Goal: Check status: Check status

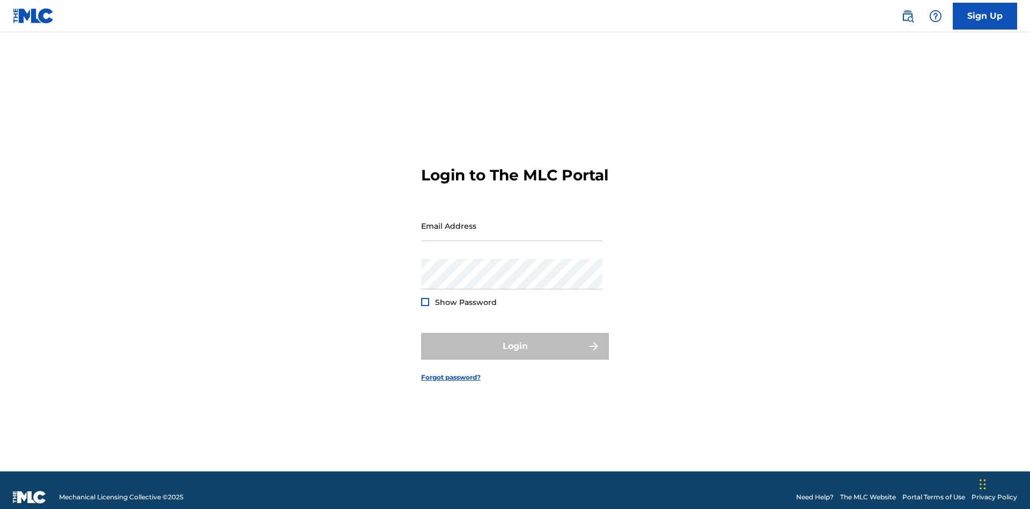
scroll to position [14, 0]
click at [512, 220] on input "Email Address" at bounding box center [511, 225] width 181 height 31
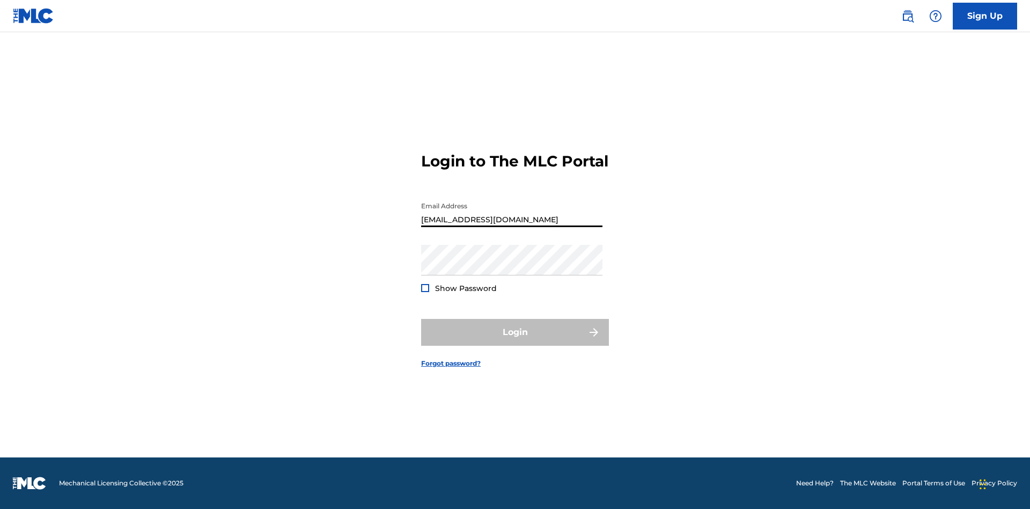
type input "[EMAIL_ADDRESS][DOMAIN_NAME]"
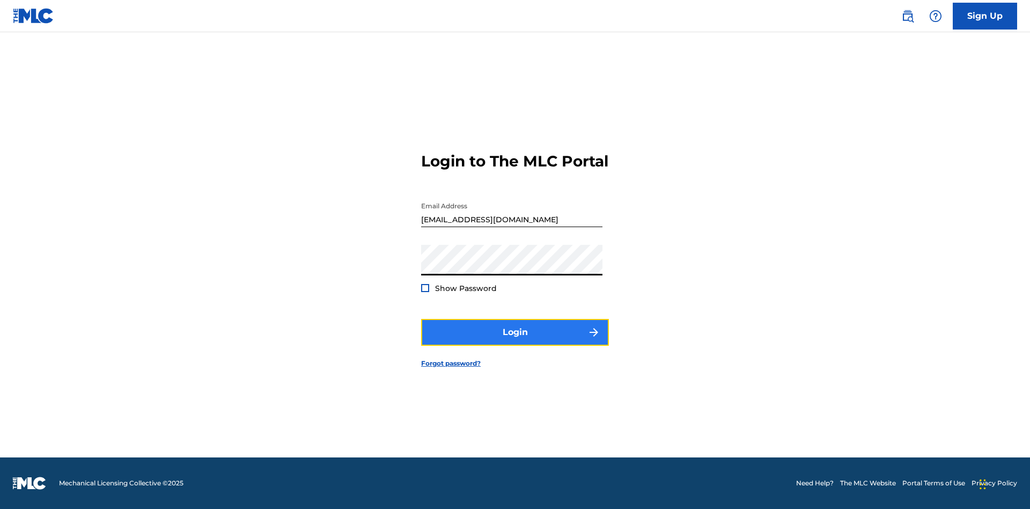
click at [515, 341] on button "Login" at bounding box center [515, 332] width 188 height 27
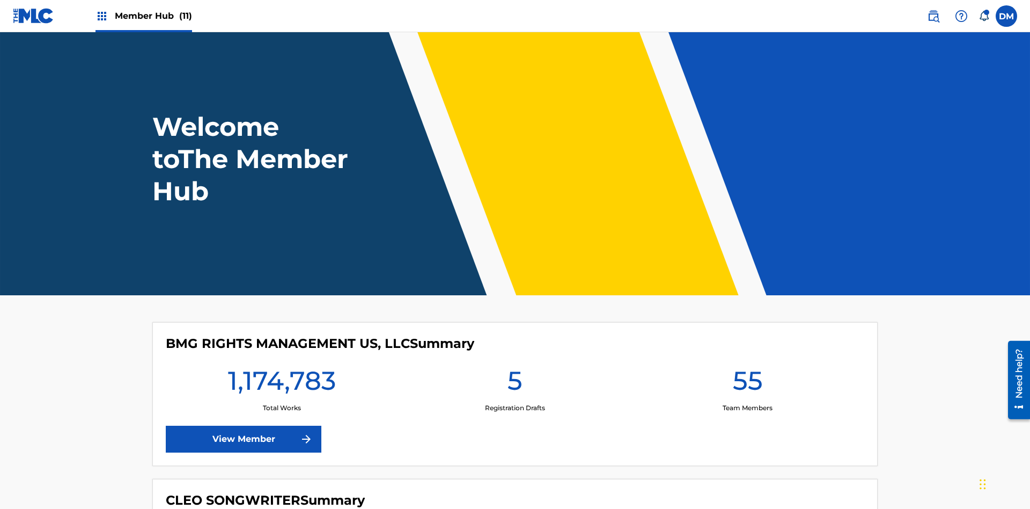
scroll to position [46, 0]
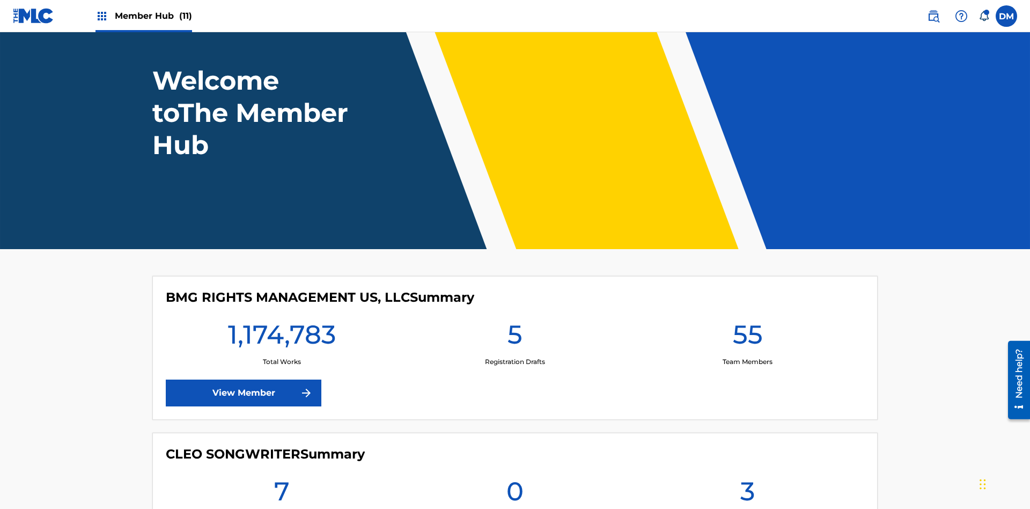
click at [153, 16] on span "Member Hub (11)" at bounding box center [153, 16] width 77 height 12
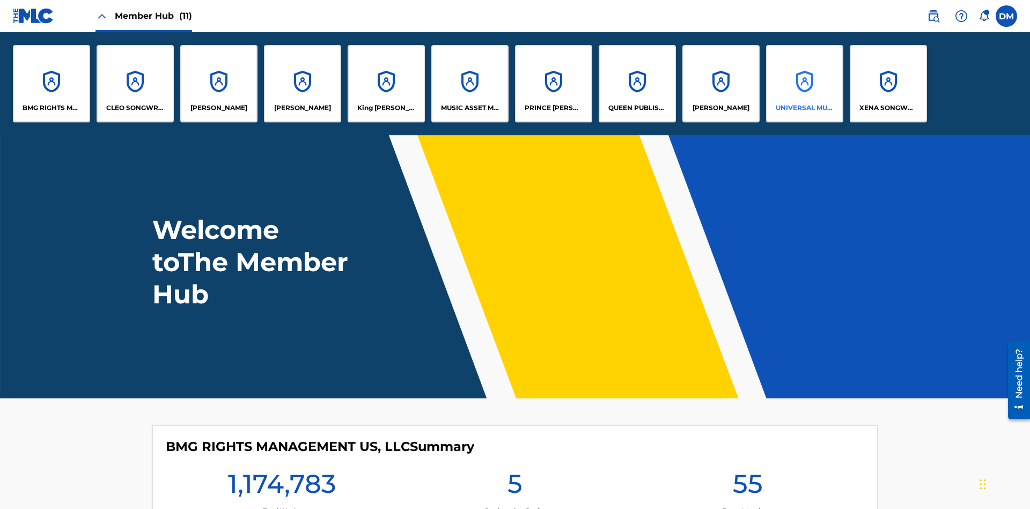
click at [804, 108] on p "UNIVERSAL MUSIC PUB GROUP" at bounding box center [805, 108] width 58 height 10
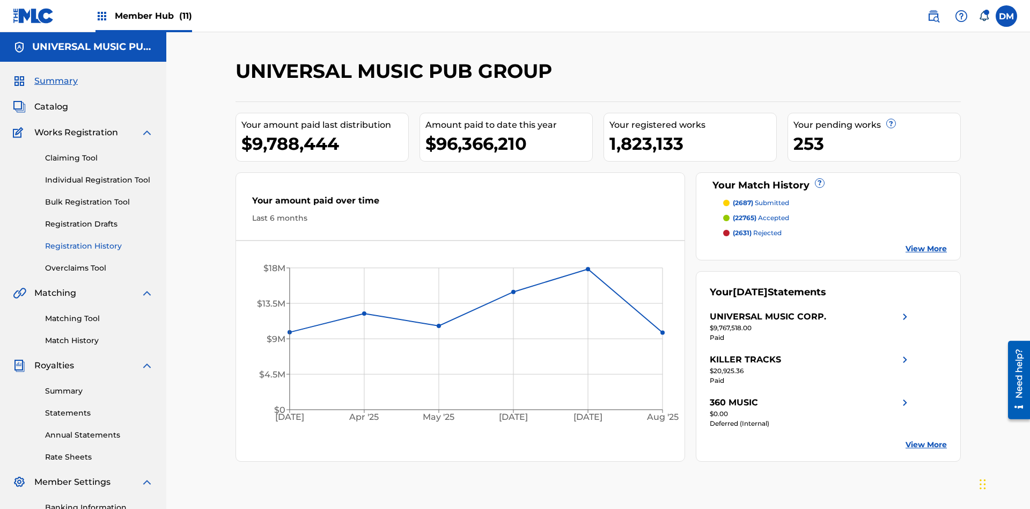
click at [99, 240] on link "Registration History" at bounding box center [99, 245] width 108 height 11
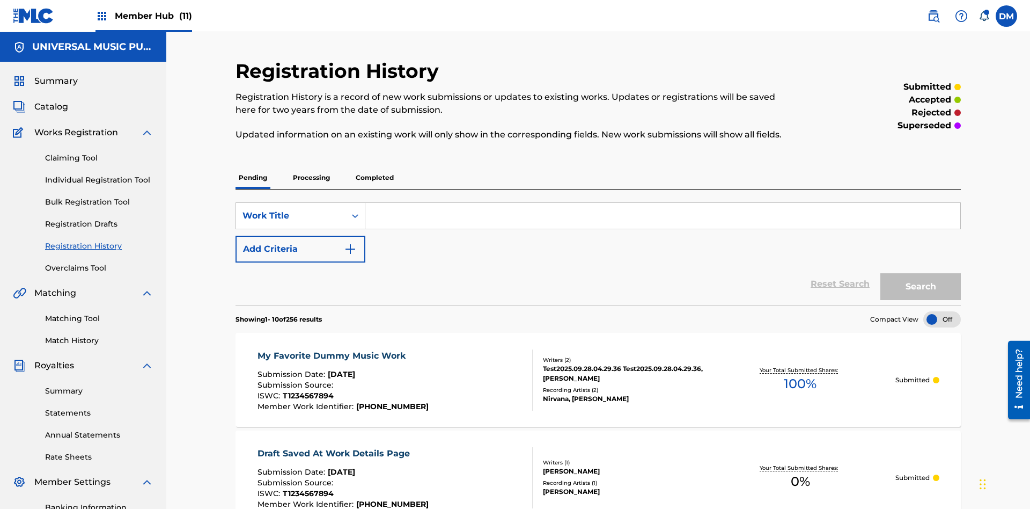
scroll to position [102, 0]
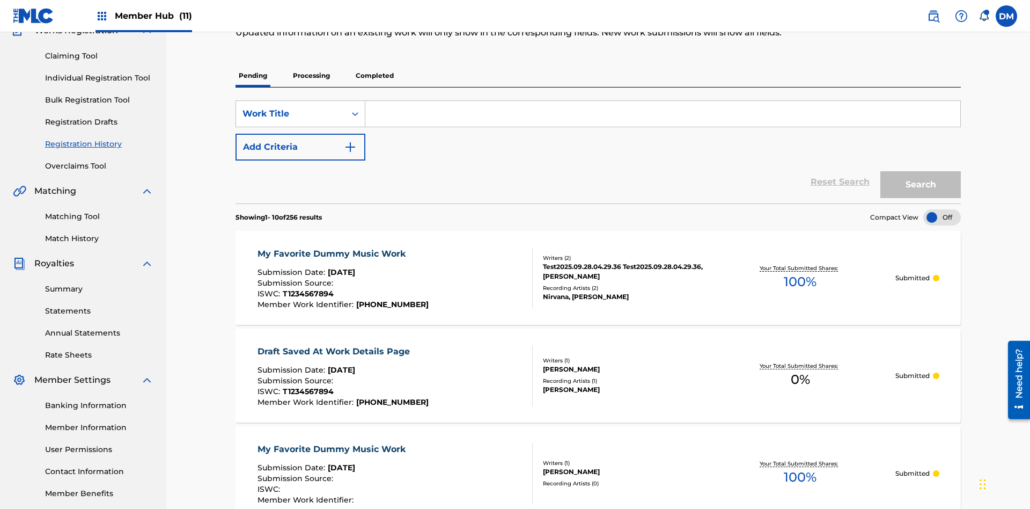
click at [374, 76] on p "Completed" at bounding box center [374, 75] width 45 height 23
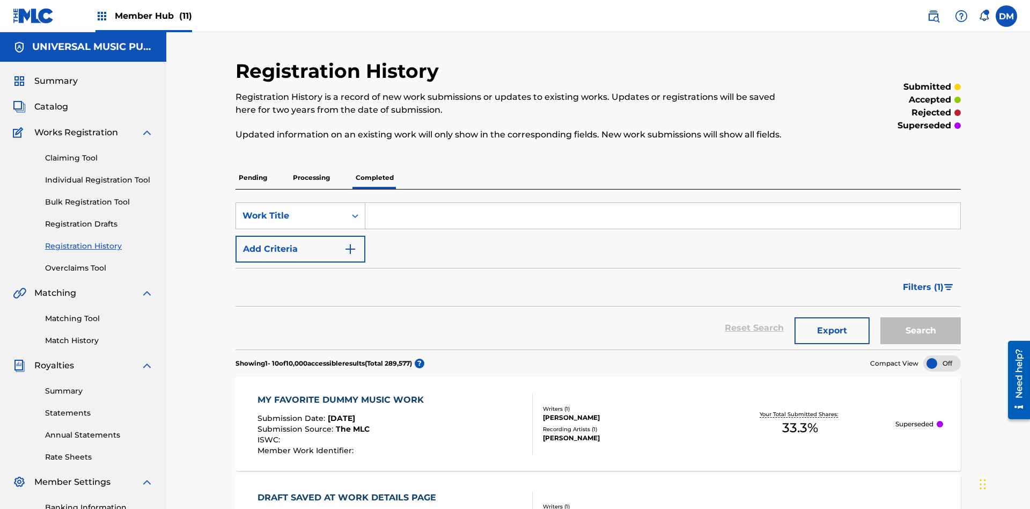
scroll to position [145, 0]
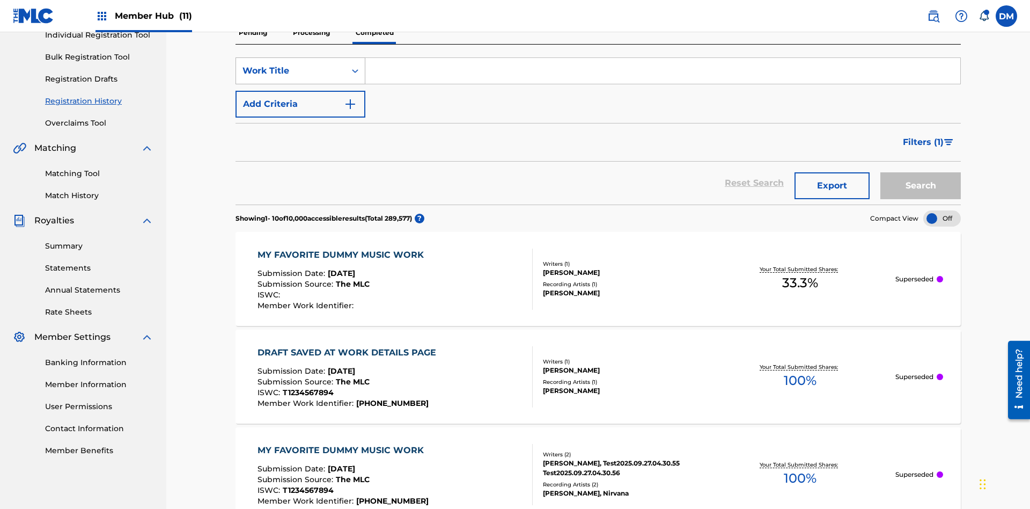
click at [291, 71] on div "Work Title" at bounding box center [290, 70] width 97 height 13
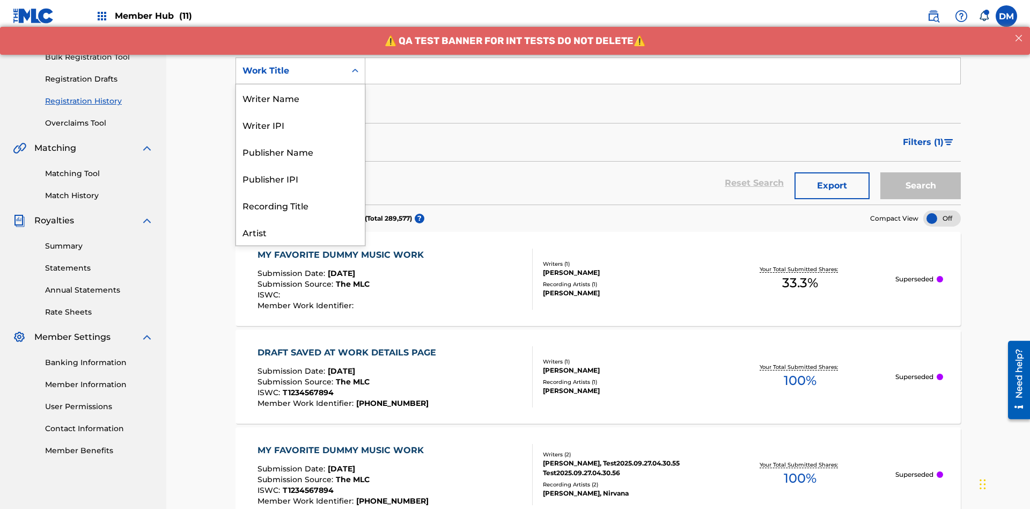
scroll to position [54, 0]
click at [300, 232] on div "Work Title" at bounding box center [300, 231] width 129 height 27
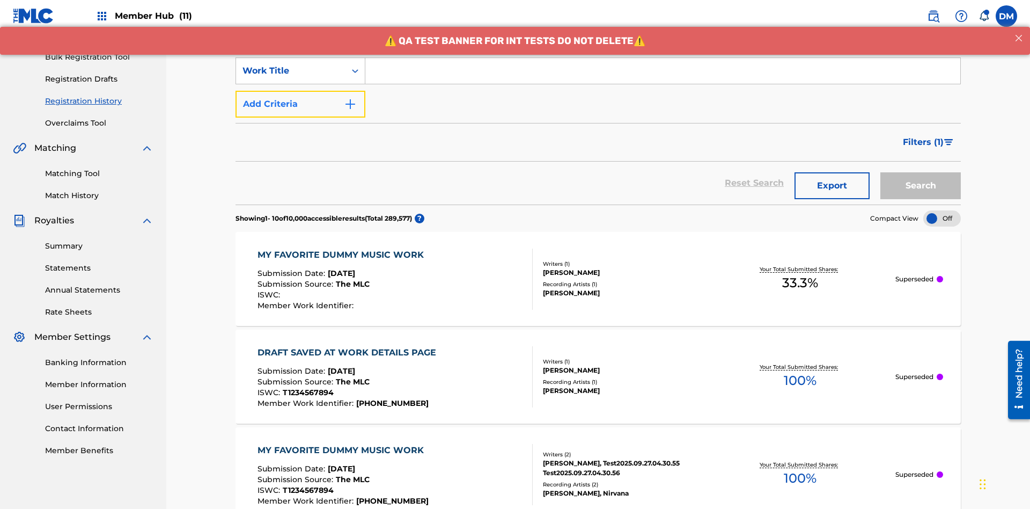
click at [300, 91] on button "Add Criteria" at bounding box center [300, 104] width 130 height 27
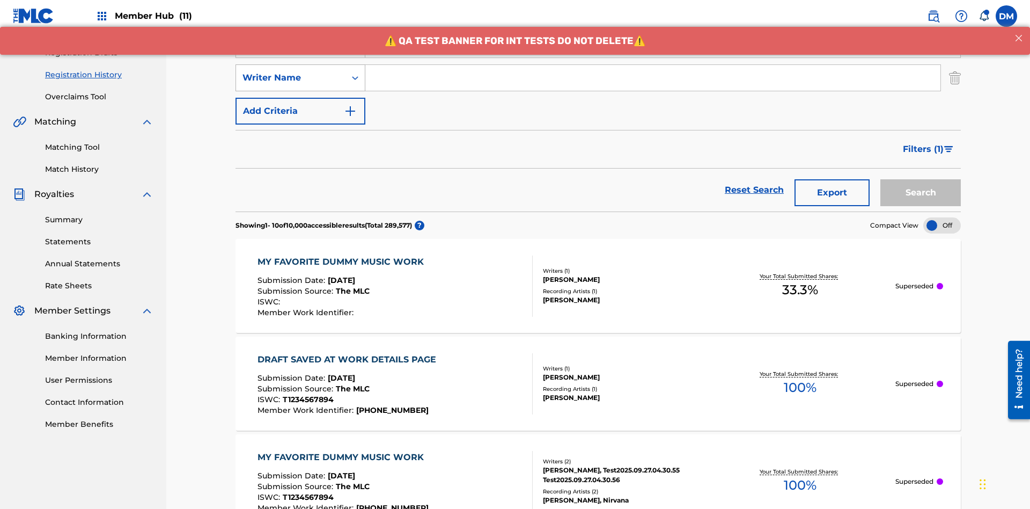
click at [291, 71] on div "Writer Name" at bounding box center [290, 77] width 97 height 13
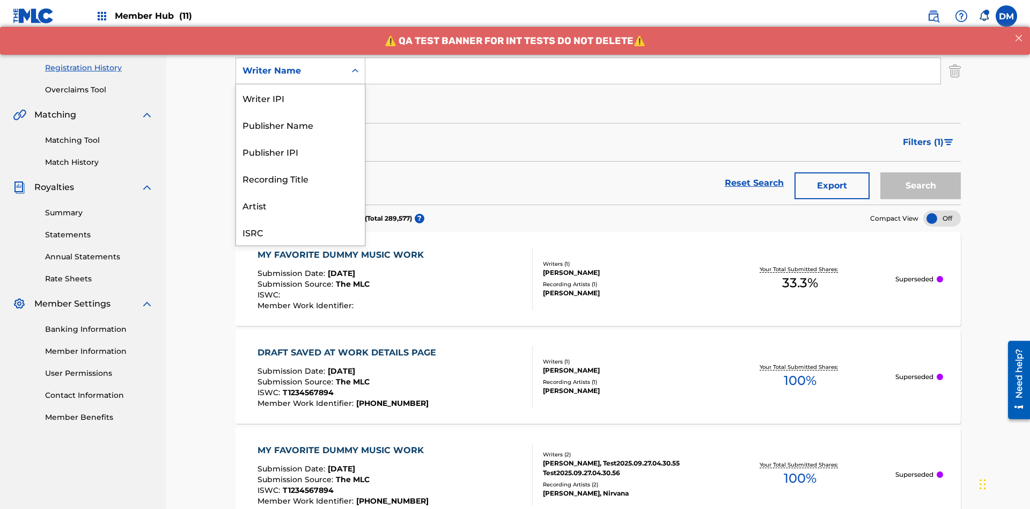
scroll to position [27, 0]
click at [300, 151] on div "Recording Title" at bounding box center [300, 151] width 129 height 27
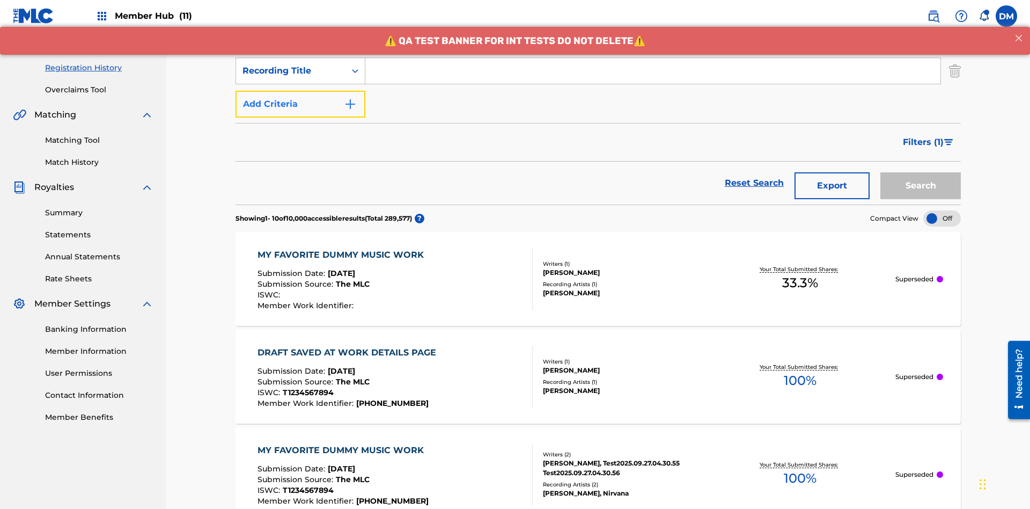
click at [300, 91] on button "Add Criteria" at bounding box center [300, 104] width 130 height 27
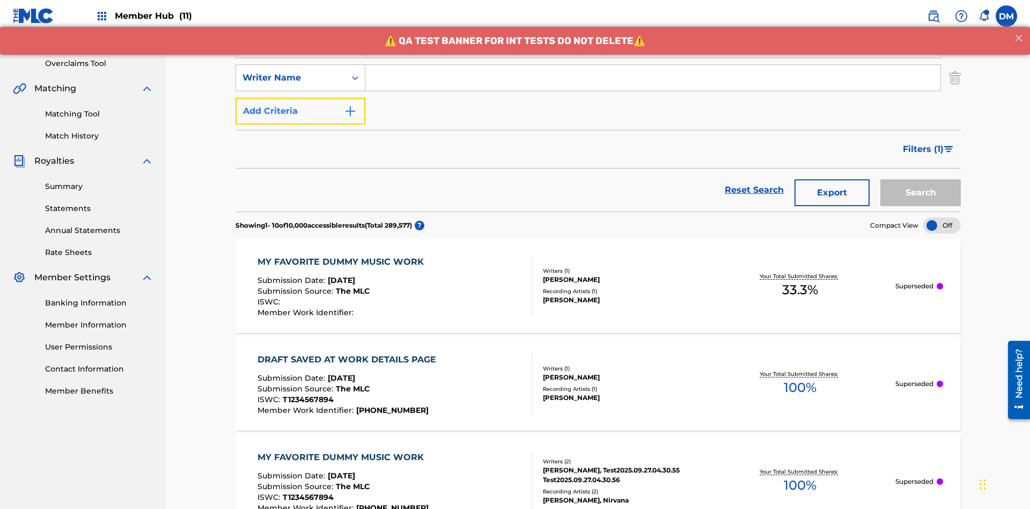
scroll to position [211, 0]
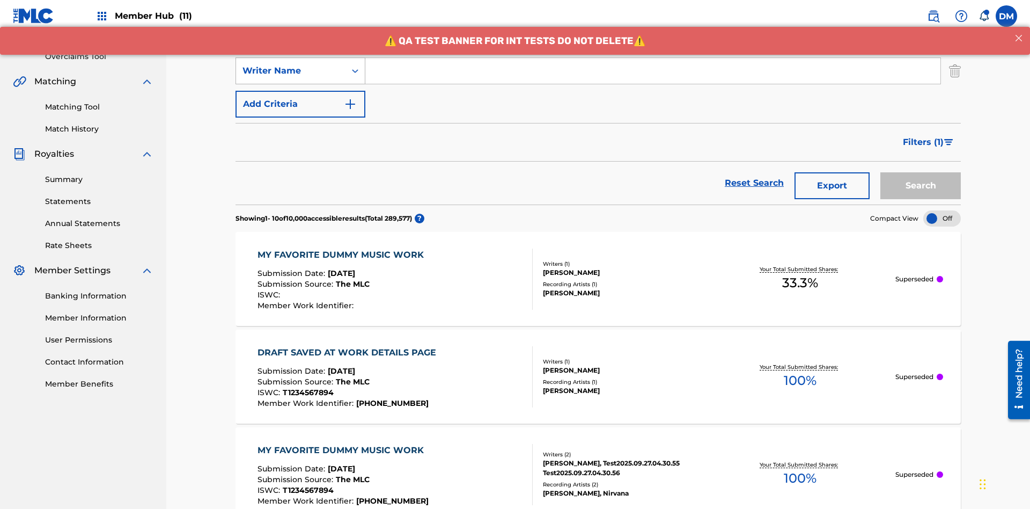
click at [291, 71] on div "Writer Name" at bounding box center [290, 70] width 97 height 13
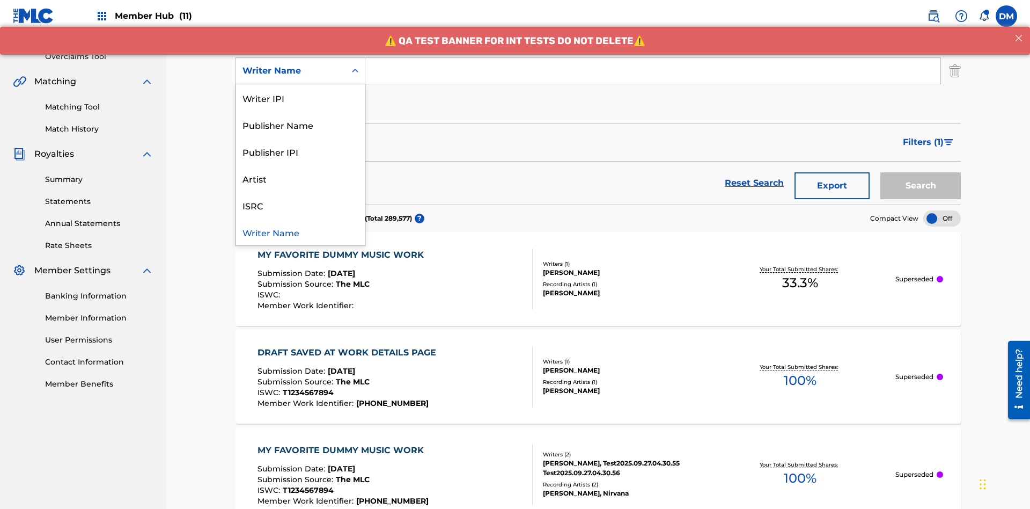
click at [300, 205] on div "ISRC" at bounding box center [300, 204] width 129 height 27
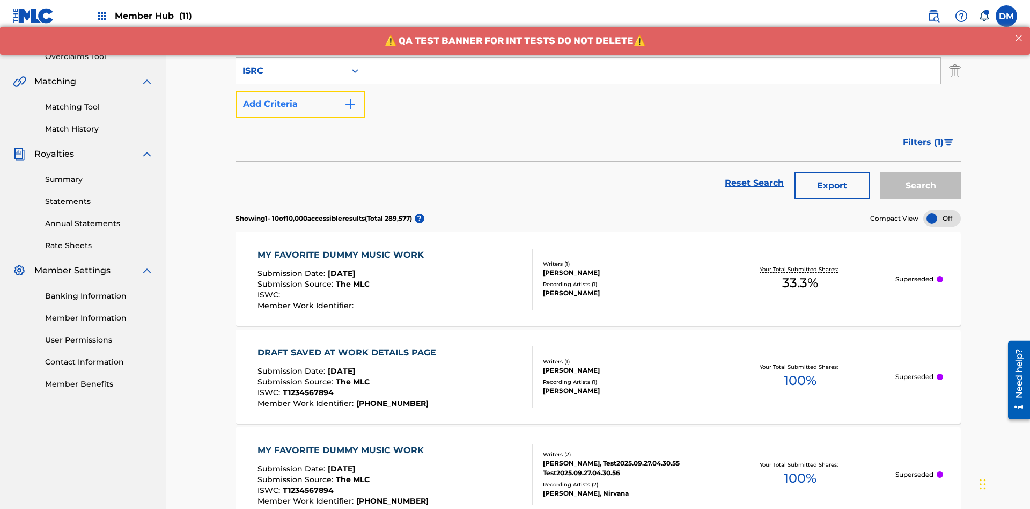
click at [300, 91] on button "Add Criteria" at bounding box center [300, 104] width 130 height 27
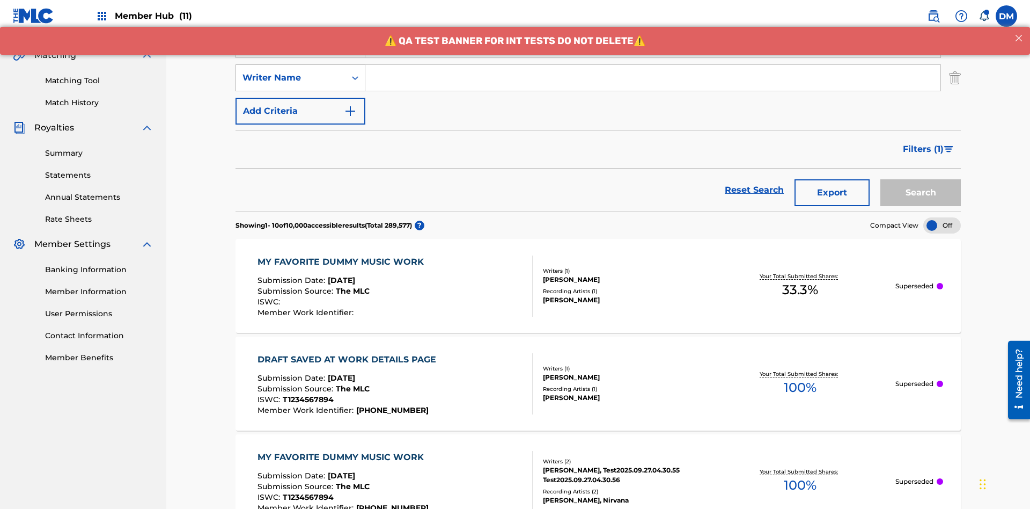
click at [291, 71] on div "Writer Name" at bounding box center [290, 77] width 97 height 13
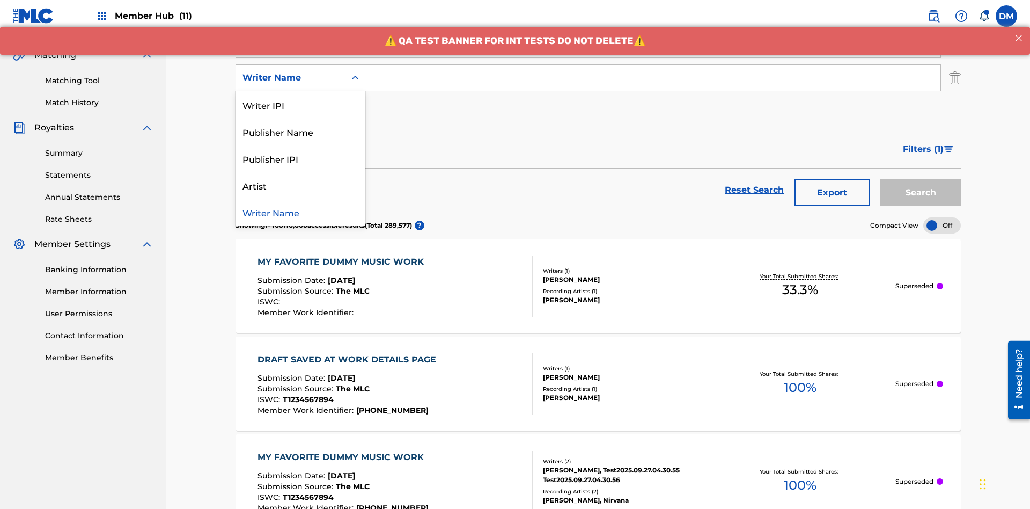
scroll to position [245, 0]
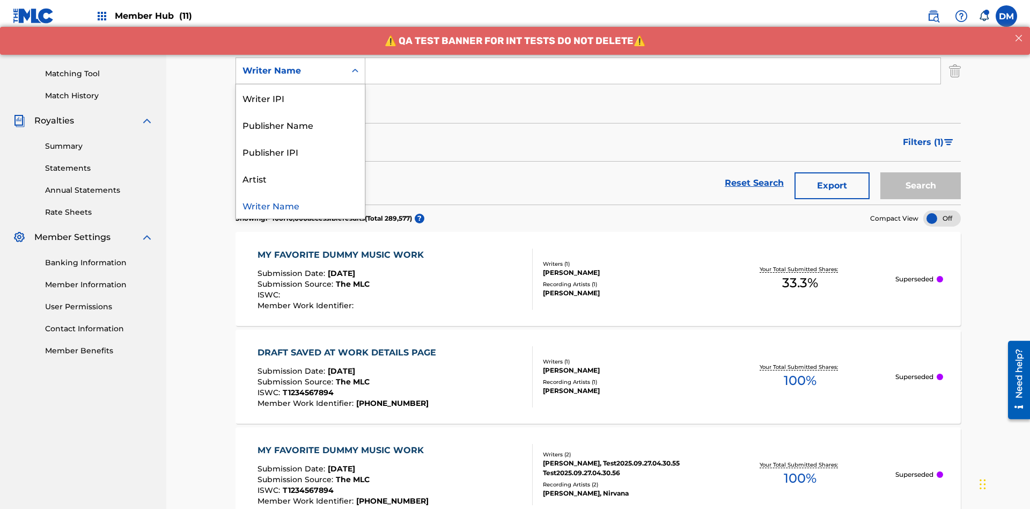
click at [300, 151] on div "Publisher IPI" at bounding box center [300, 151] width 129 height 27
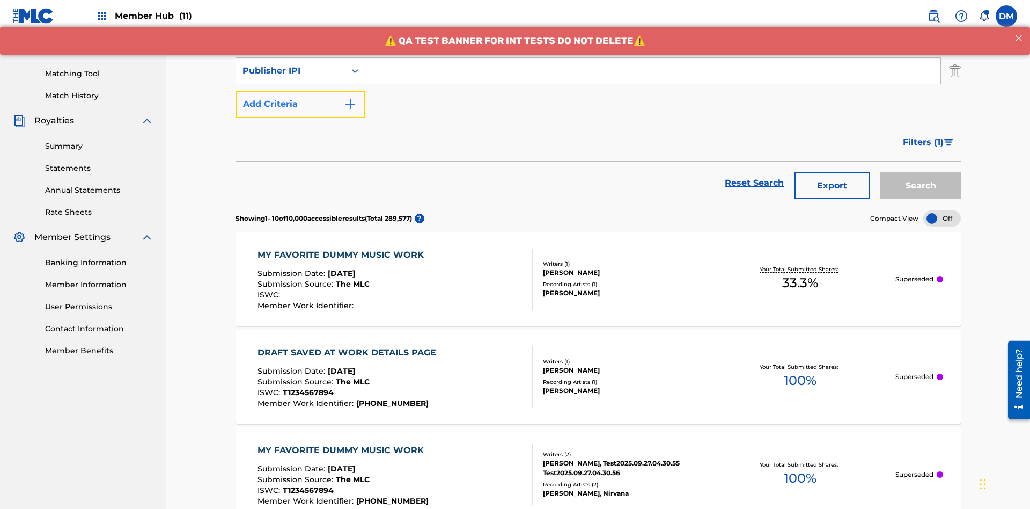
click at [300, 91] on button "Add Criteria" at bounding box center [300, 104] width 130 height 27
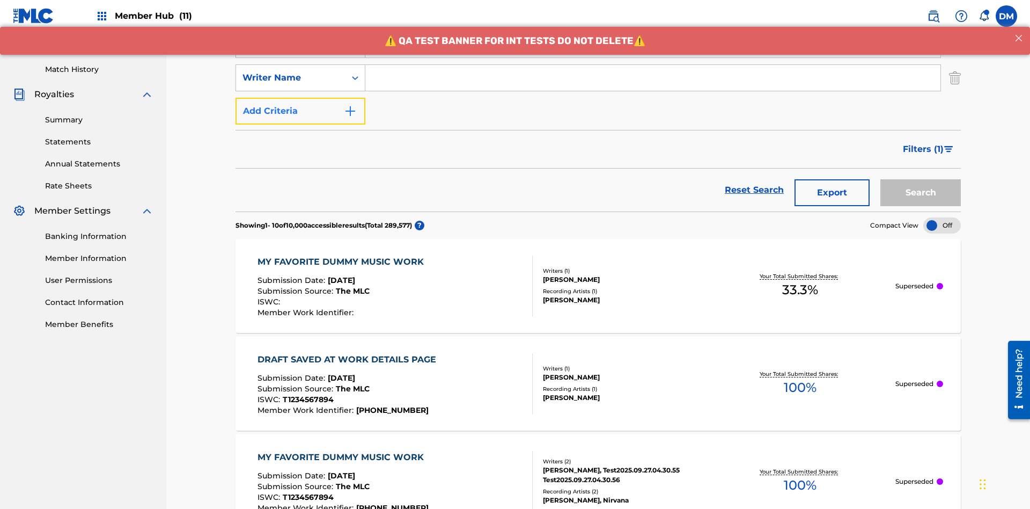
scroll to position [278, 0]
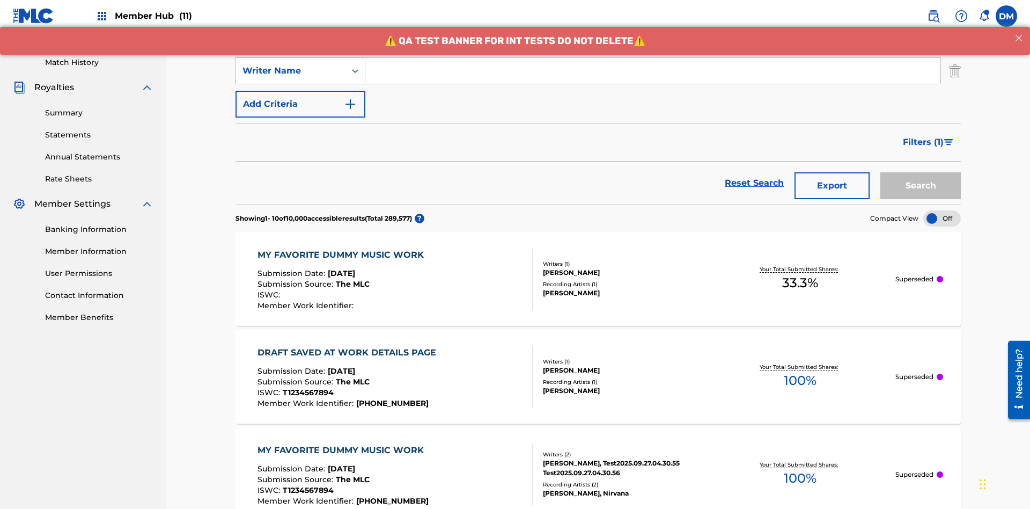
click at [291, 71] on div "Writer Name" at bounding box center [290, 70] width 97 height 13
click at [300, 151] on div "Artist" at bounding box center [300, 151] width 129 height 27
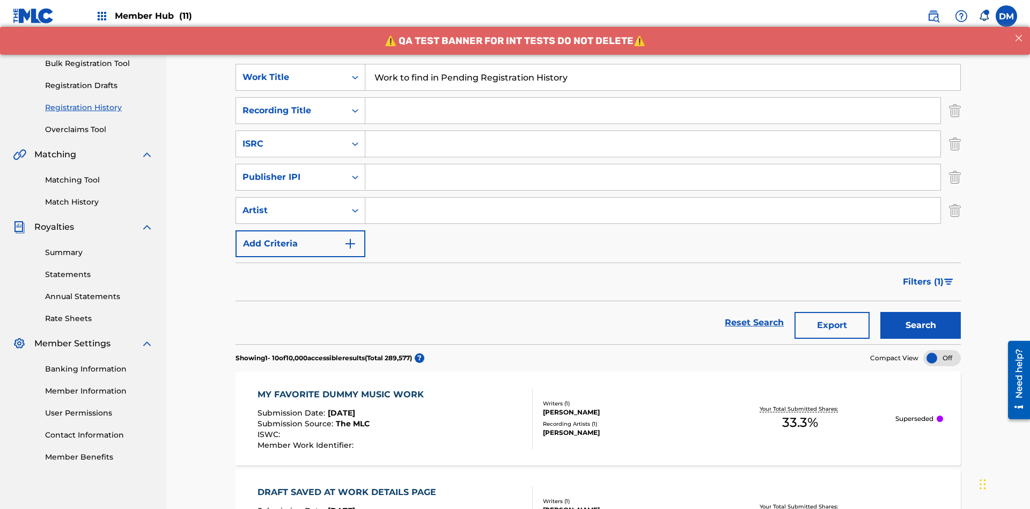
type input "Work to find in Pending Registration History"
click at [653, 98] on input "Search Form" at bounding box center [652, 111] width 575 height 26
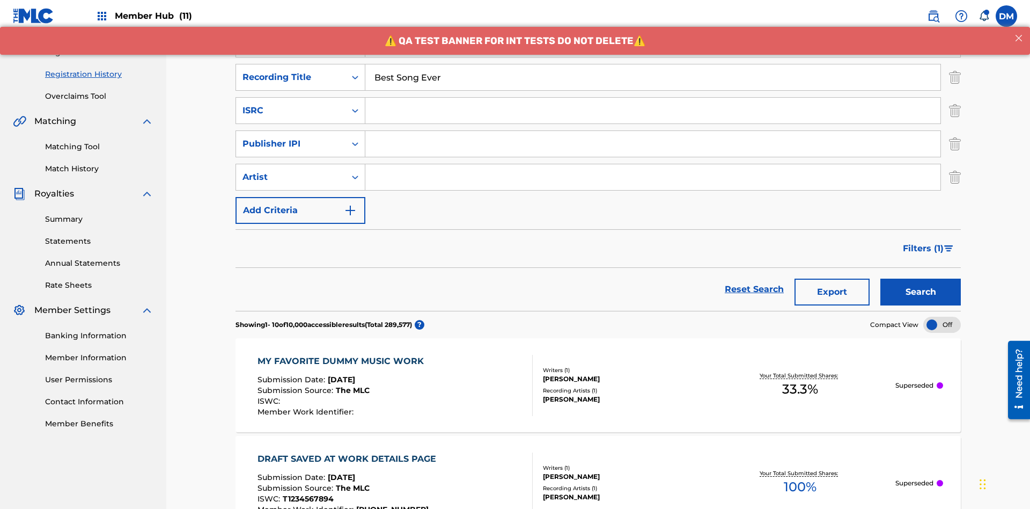
type input "Best Song Ever"
click at [653, 98] on input "Search Form" at bounding box center [652, 111] width 575 height 26
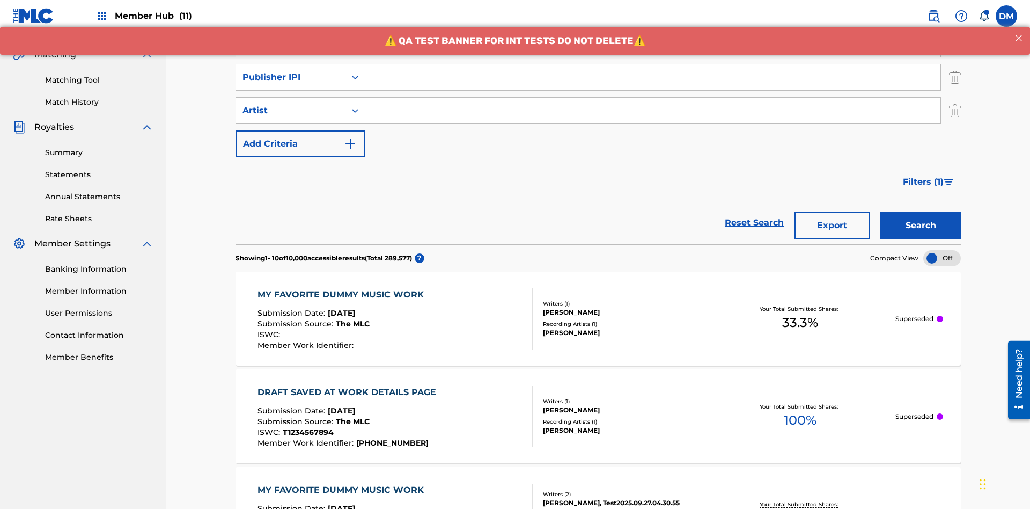
type input "AA3123123123"
click at [653, 77] on input "Search Form" at bounding box center [652, 77] width 575 height 26
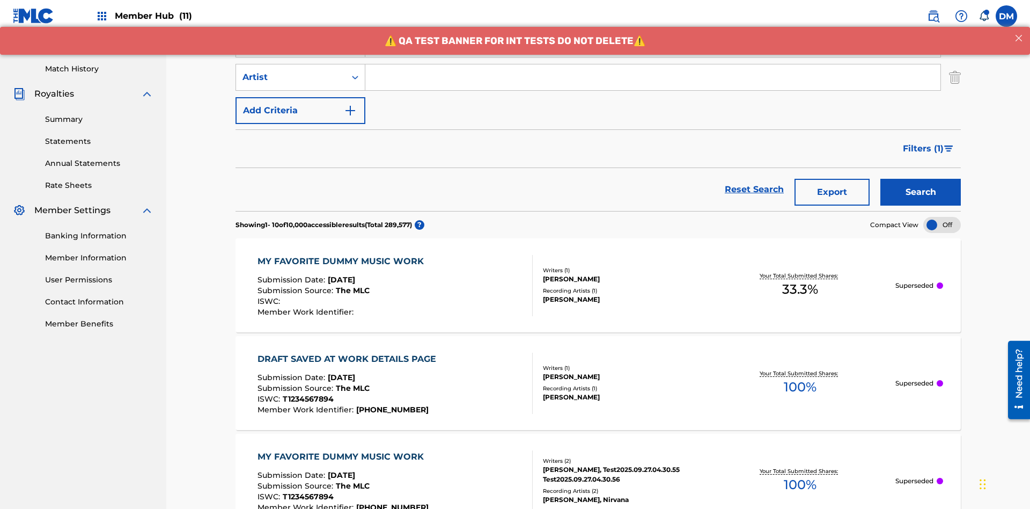
type input "00595839777"
click at [653, 77] on input "Search Form" at bounding box center [652, 77] width 575 height 26
type input "[PERSON_NAME]"
click at [920, 179] on button "Search" at bounding box center [920, 192] width 80 height 27
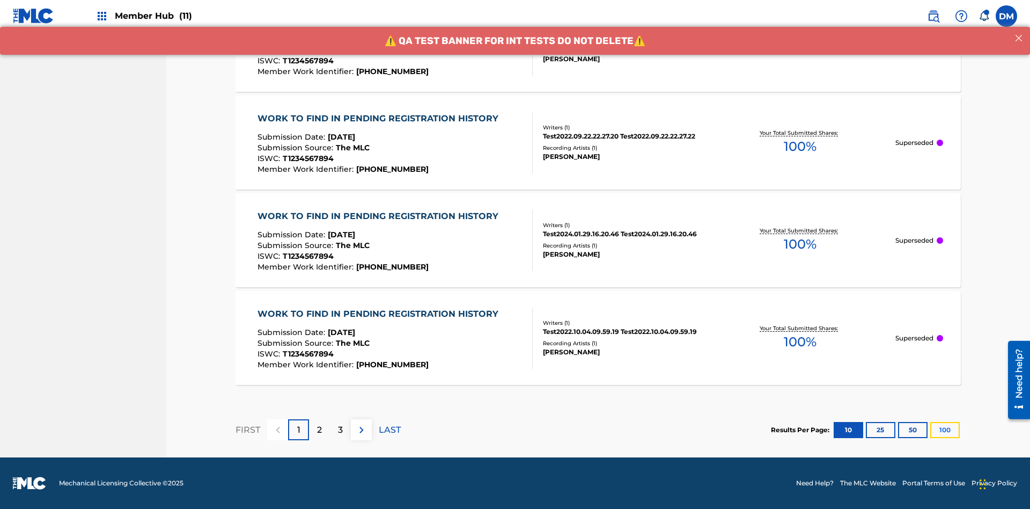
click at [930, 429] on button "100" at bounding box center [945, 430] width 30 height 16
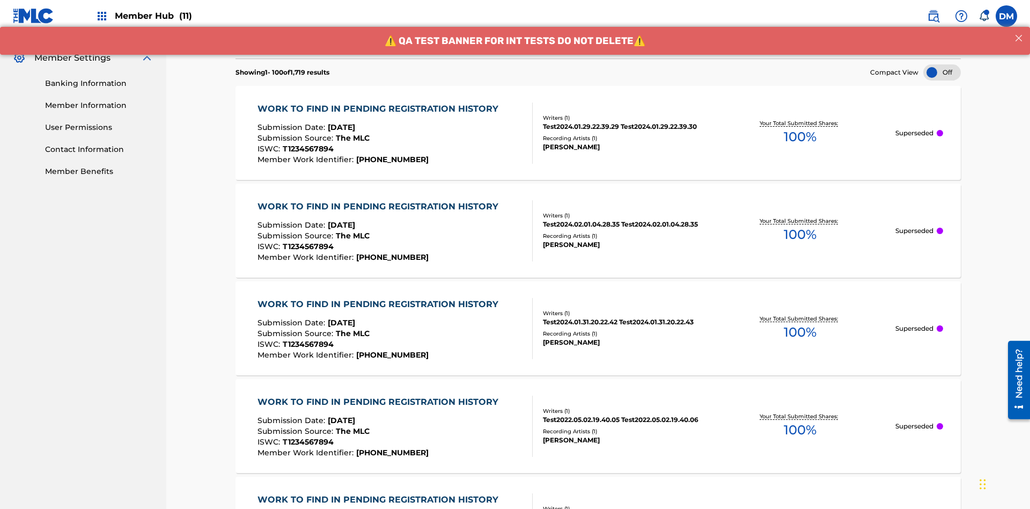
scroll to position [1854, 0]
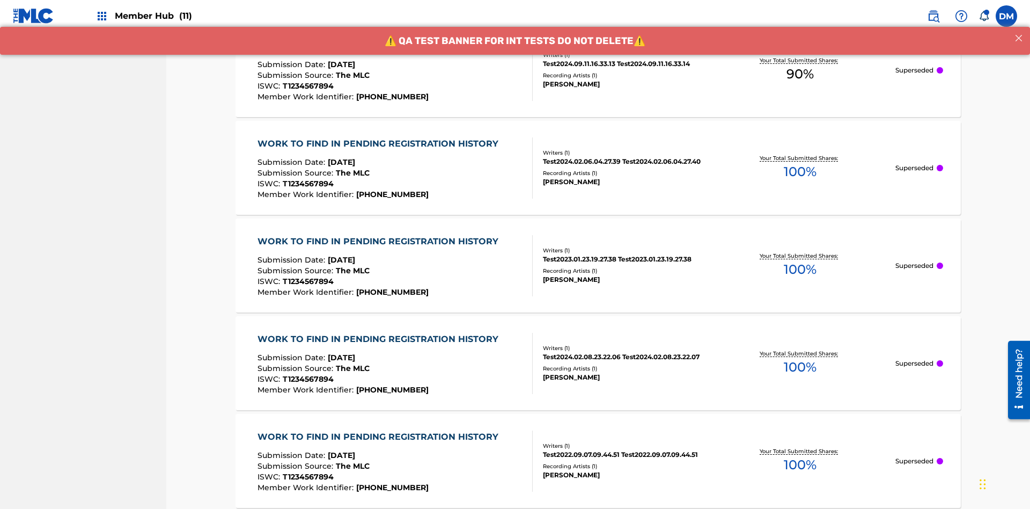
click at [800, 74] on span "90 %" at bounding box center [799, 73] width 27 height 19
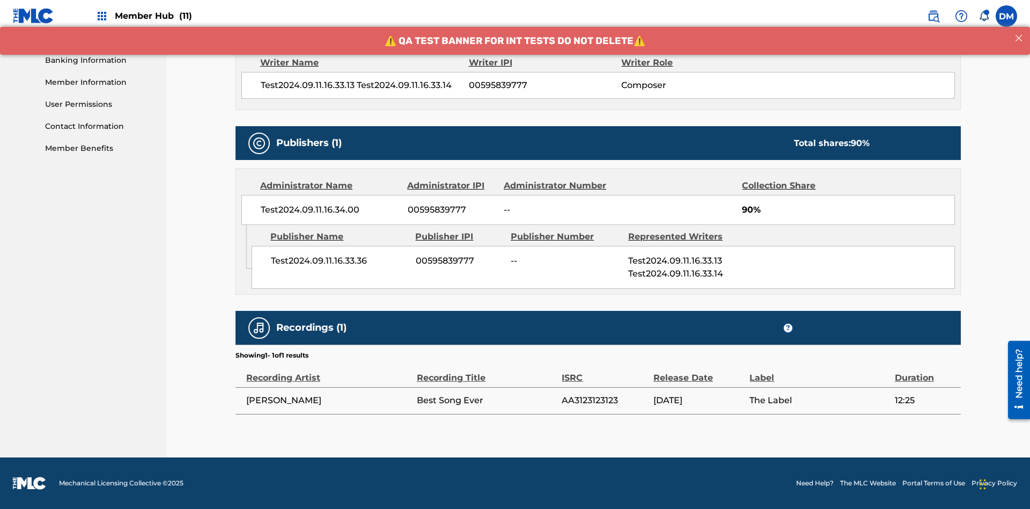
scroll to position [446, 0]
